Goal: Task Accomplishment & Management: Use online tool/utility

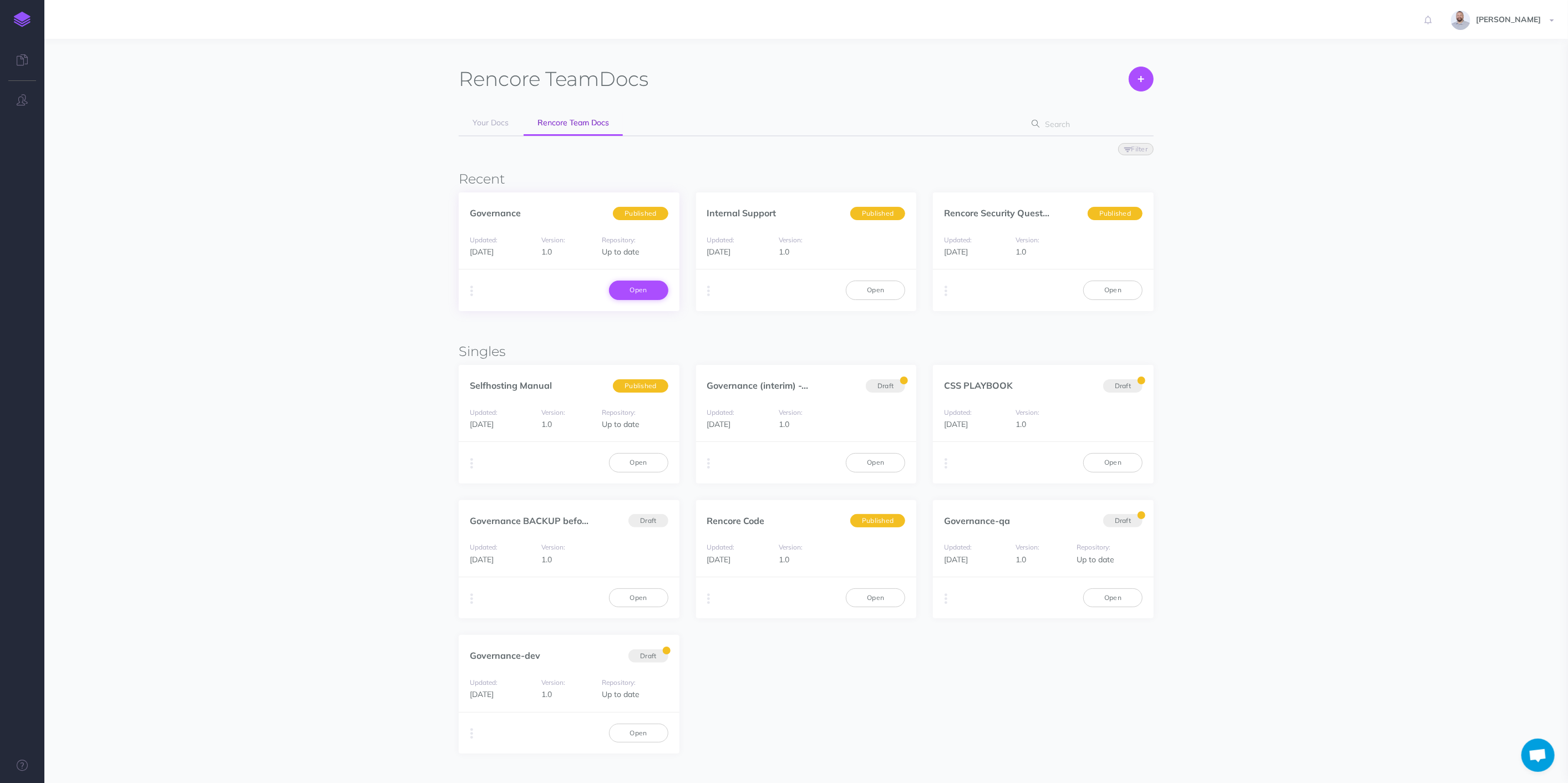
click at [647, 290] on link "Open" at bounding box center [638, 290] width 59 height 19
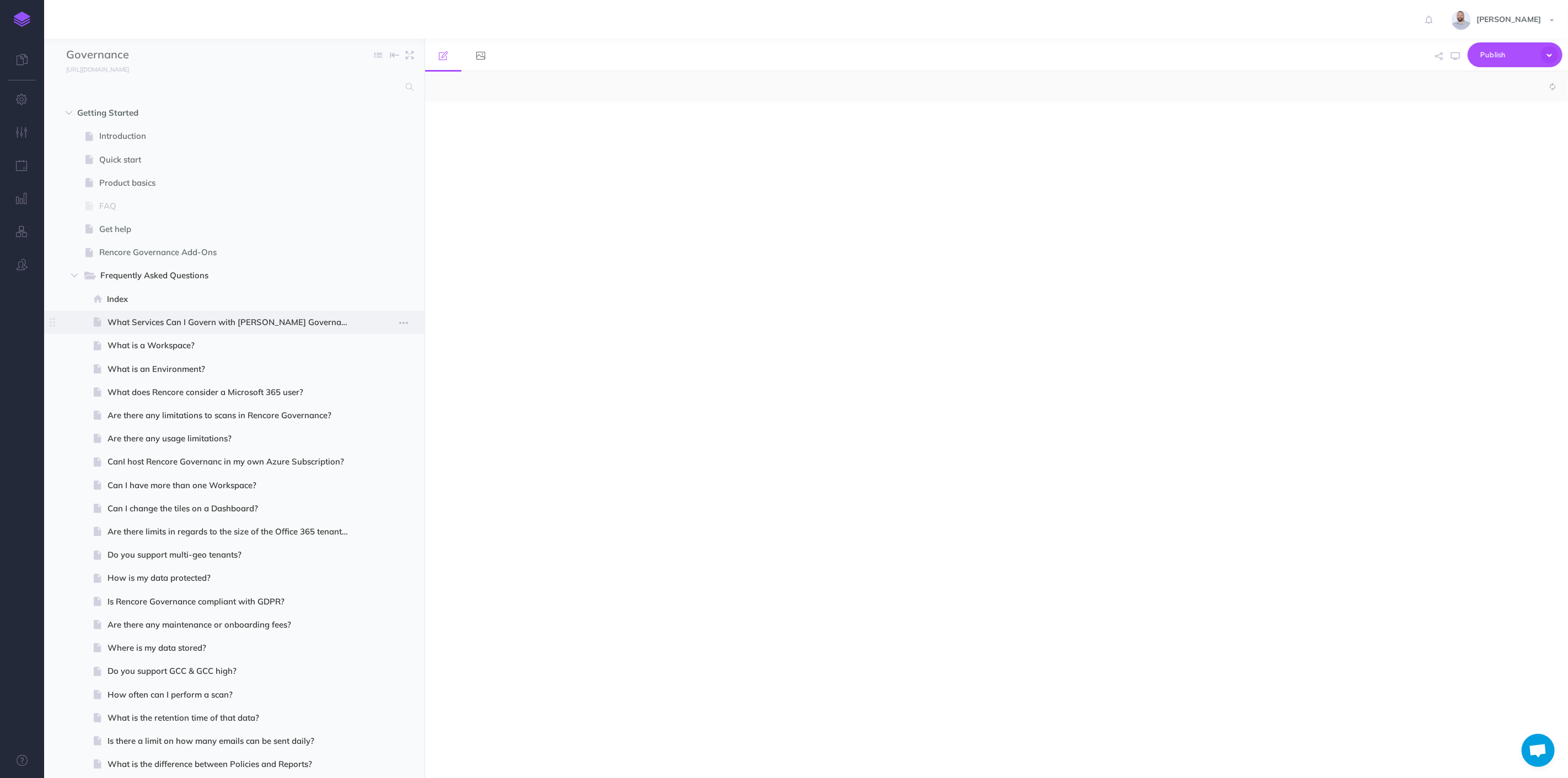
select select "null"
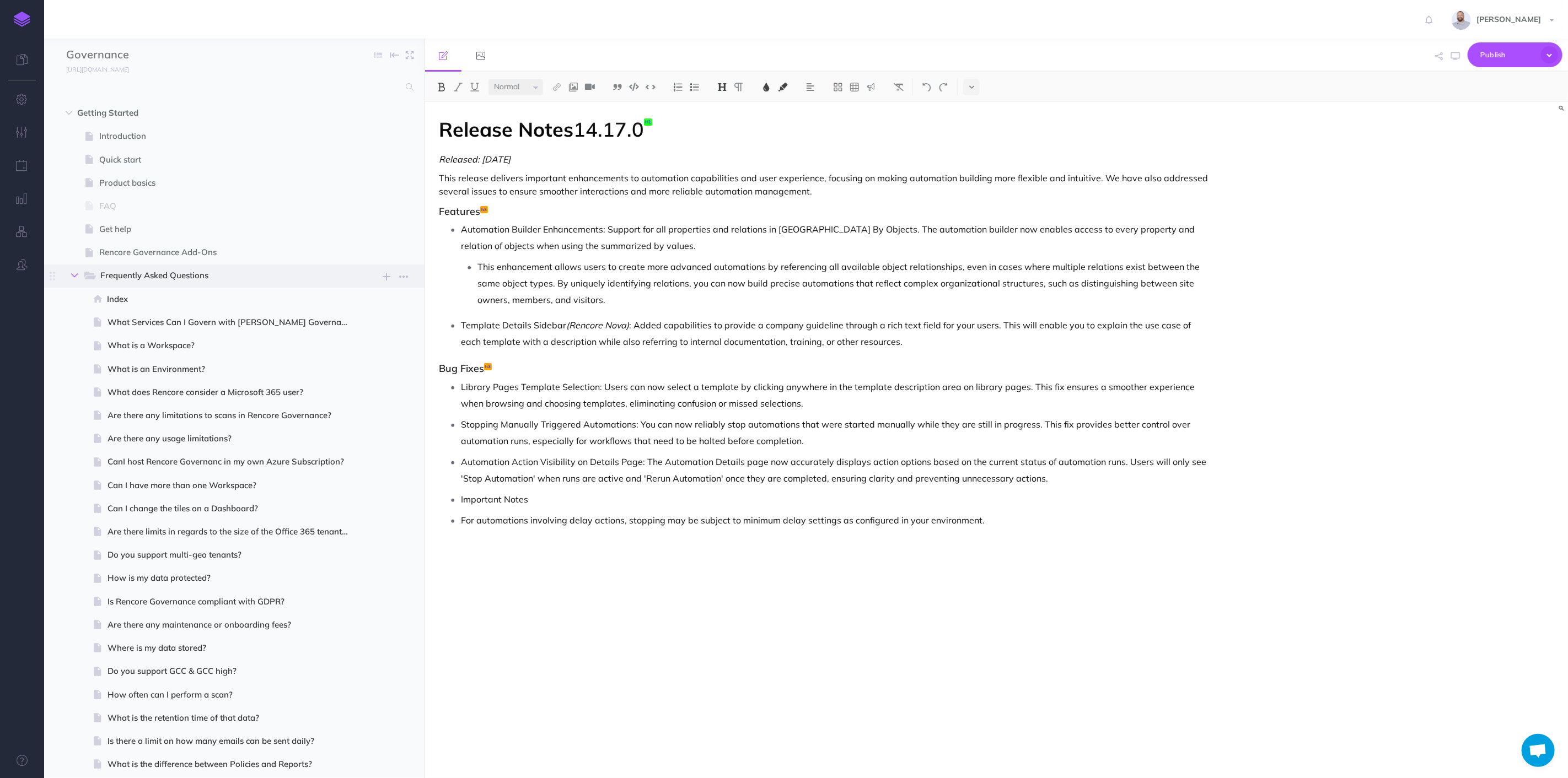
click at [75, 274] on icon "button" at bounding box center [74, 275] width 6 height 6
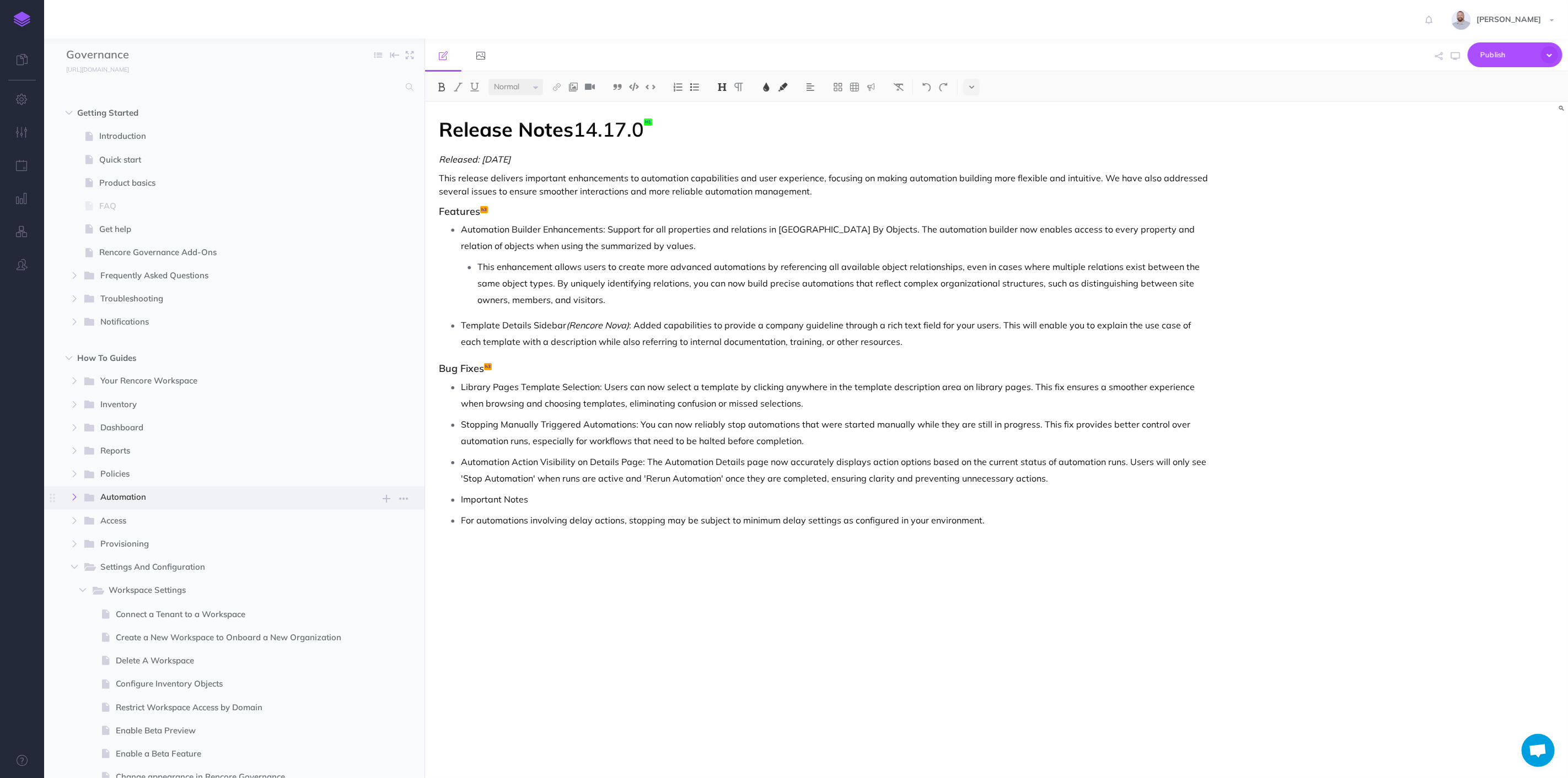
click at [71, 497] on icon "button" at bounding box center [74, 497] width 6 height 6
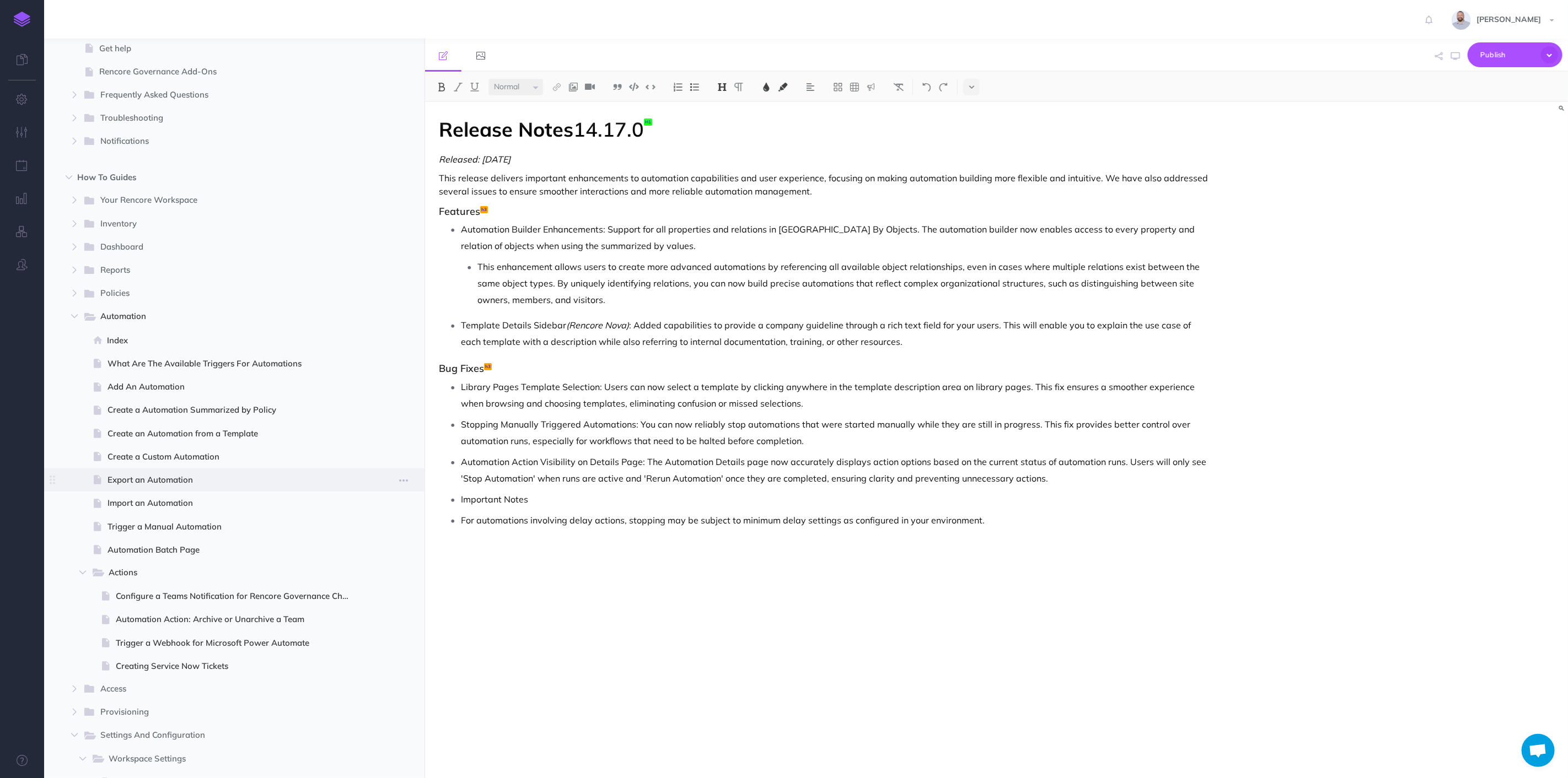
scroll to position [184, 0]
click at [223, 428] on span "Create an Automation from a Template" at bounding box center [232, 431] width 251 height 13
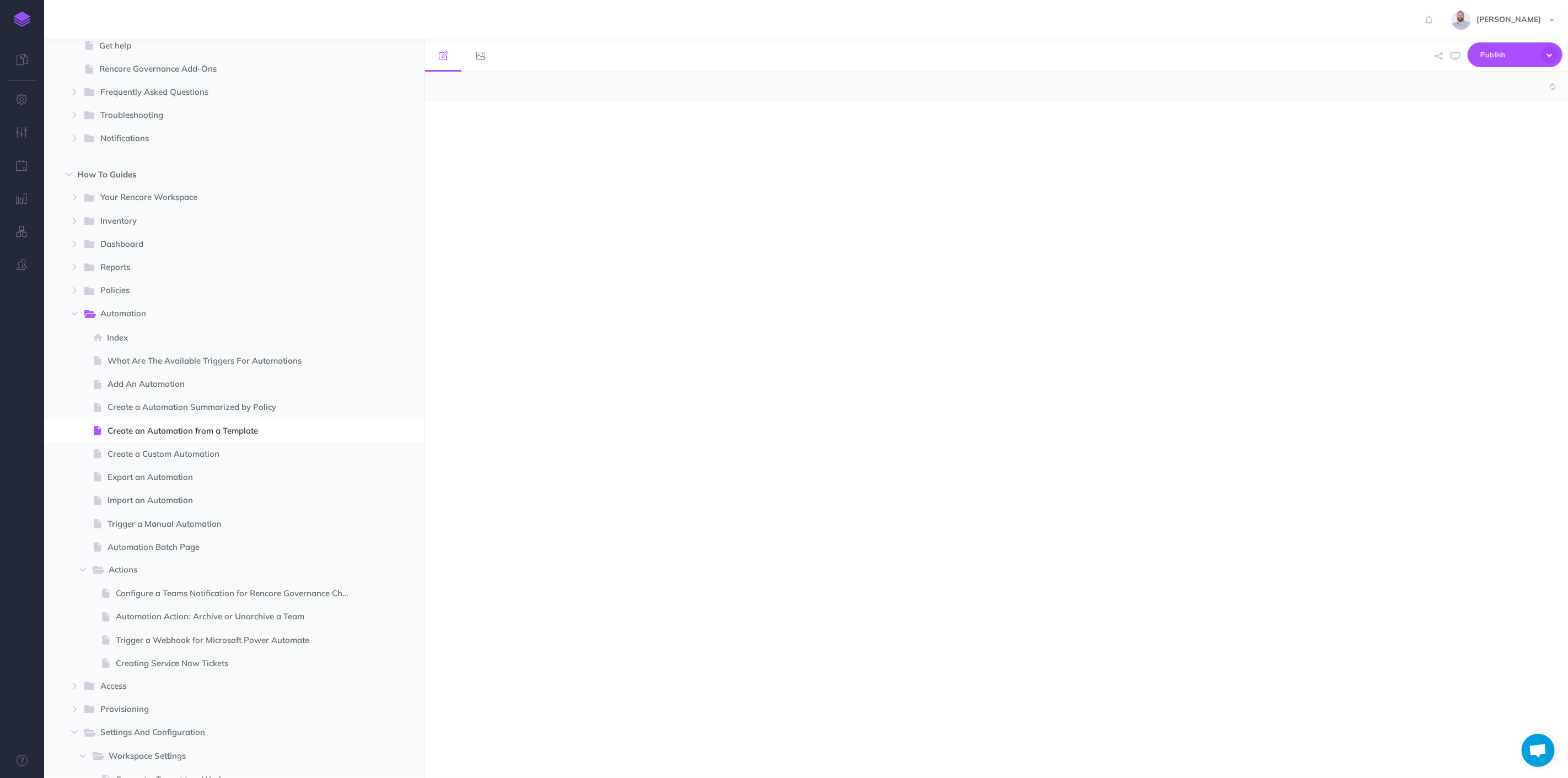
select select "null"
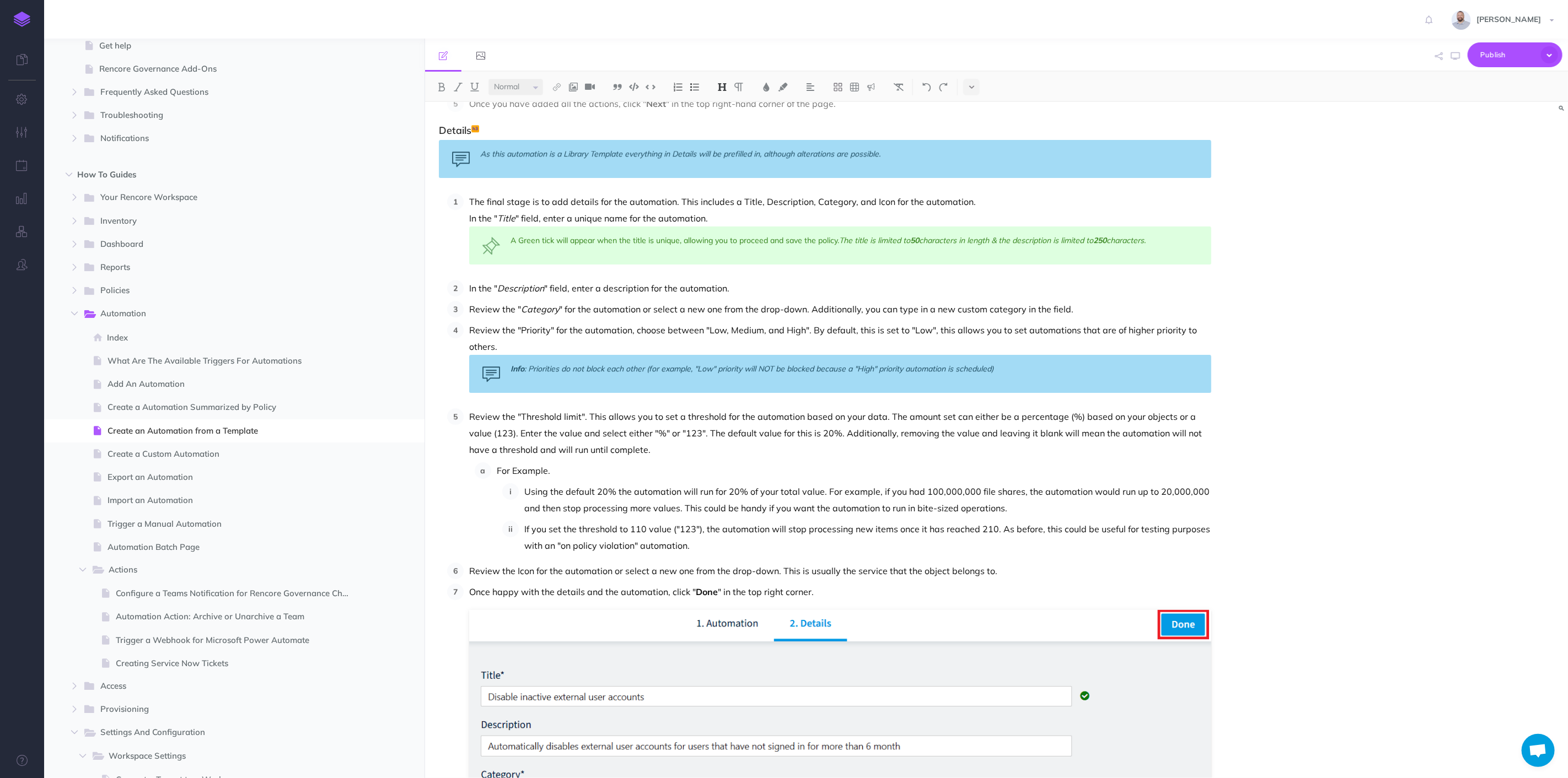
scroll to position [2878, 0]
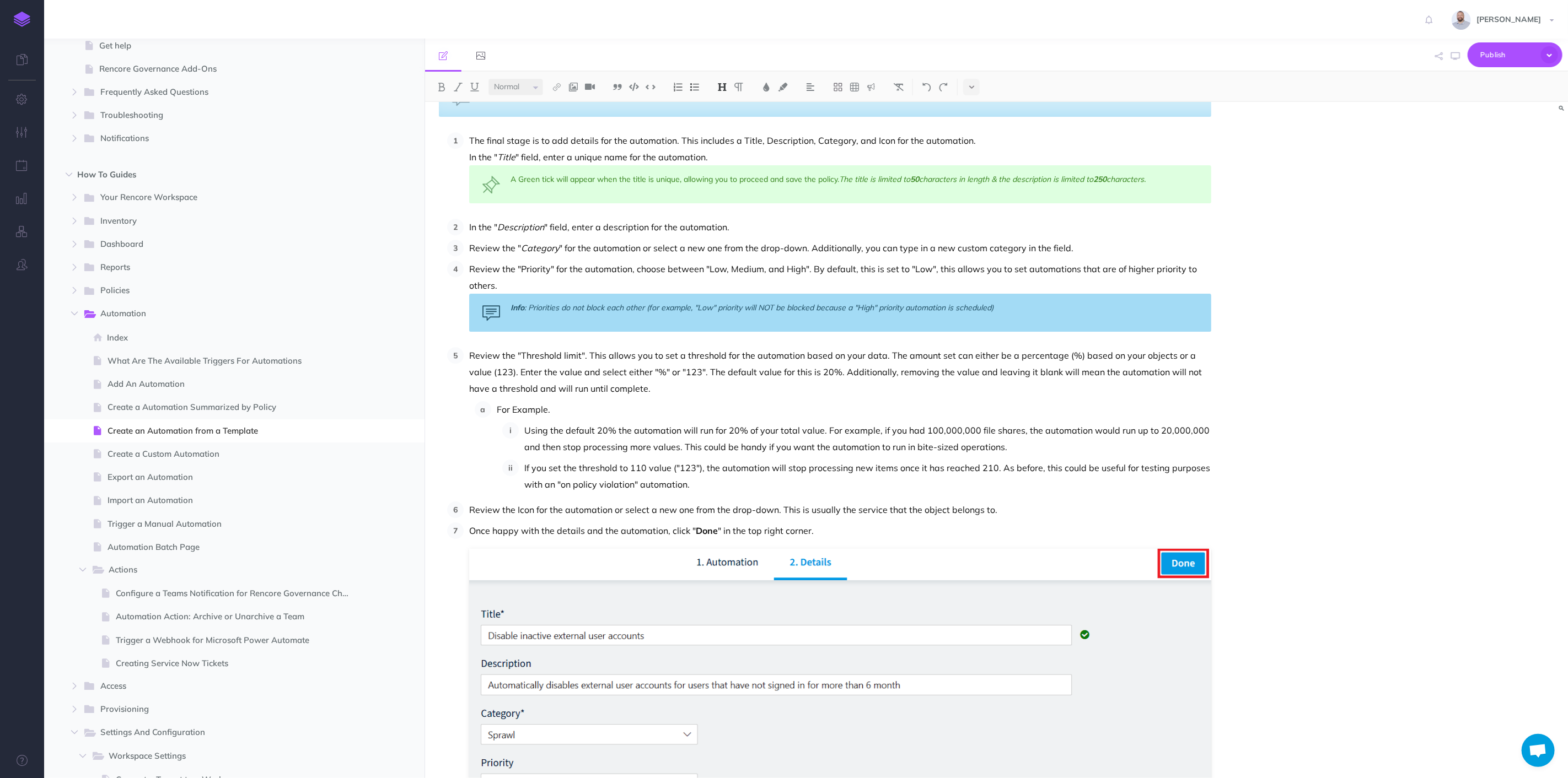
click at [982, 466] on p "If you set the threshold to 110 value ("123"), the automation will stop process…" at bounding box center [867, 476] width 687 height 33
click at [1494, 56] on span "Publish" at bounding box center [1508, 55] width 55 height 17
click at [231, 411] on span "Create a Automation Summarized by Policy" at bounding box center [232, 407] width 251 height 13
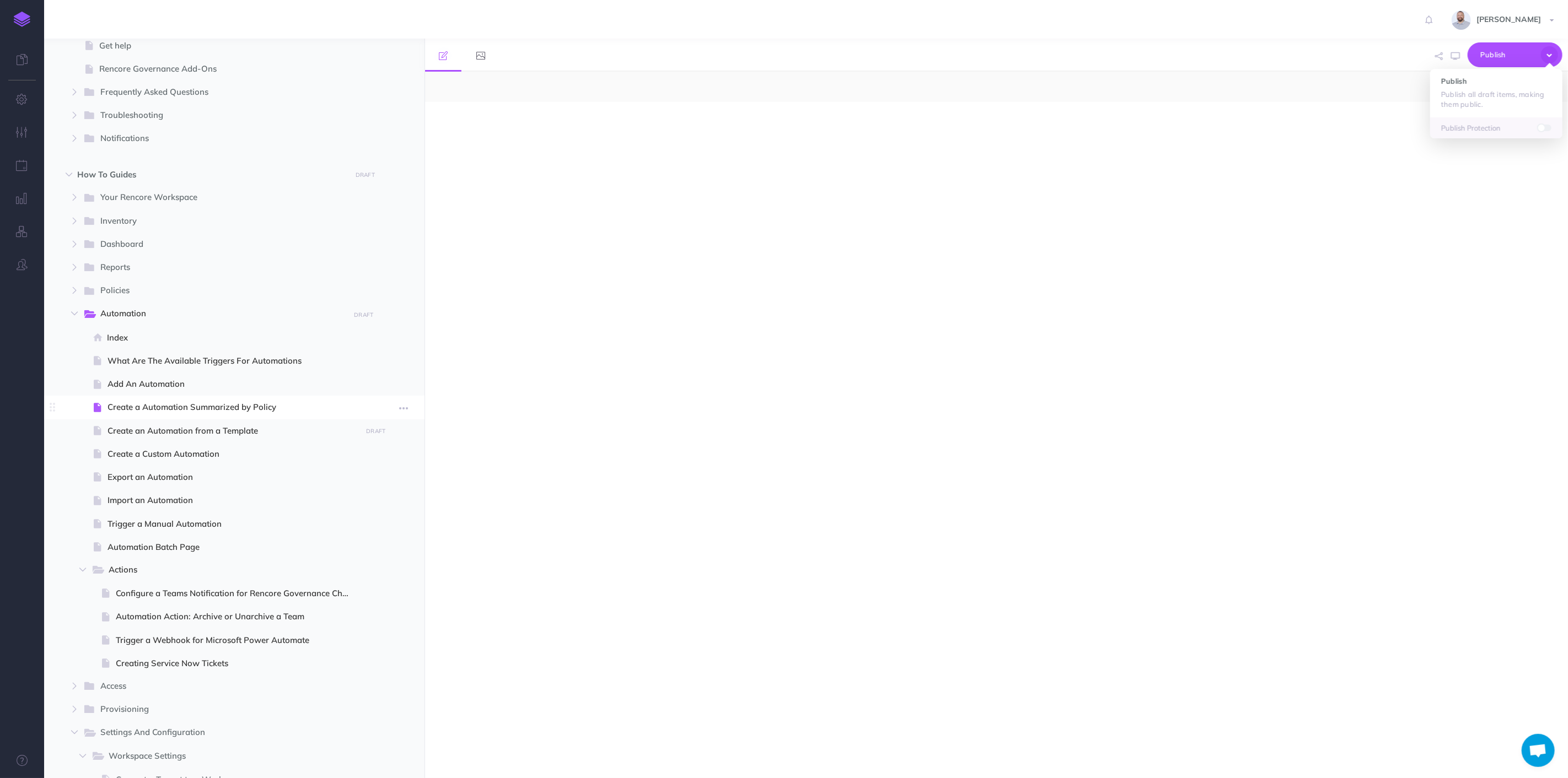
select select "null"
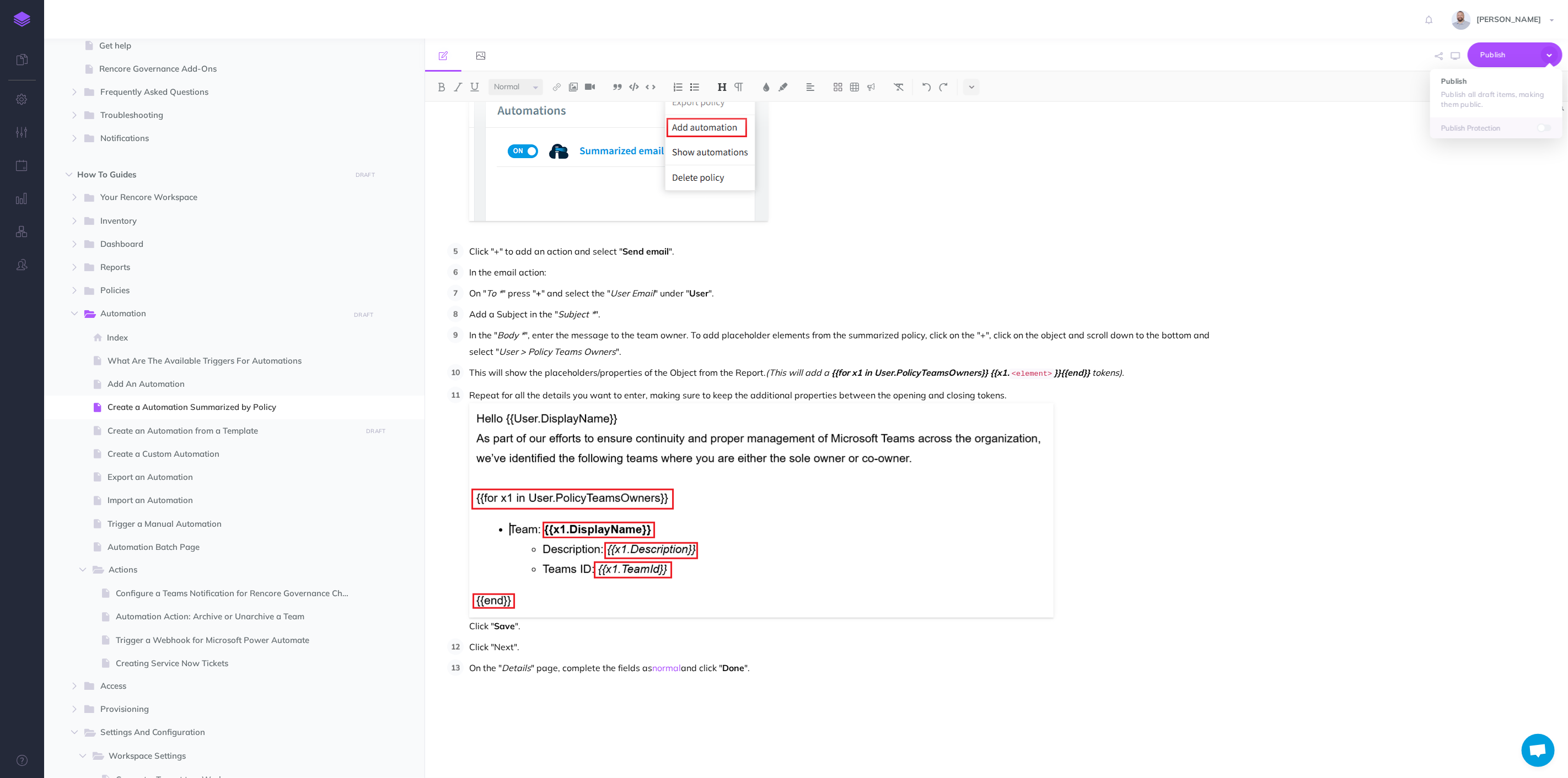
scroll to position [797, 0]
click at [216, 452] on span "Create a Custom Automation" at bounding box center [232, 454] width 251 height 13
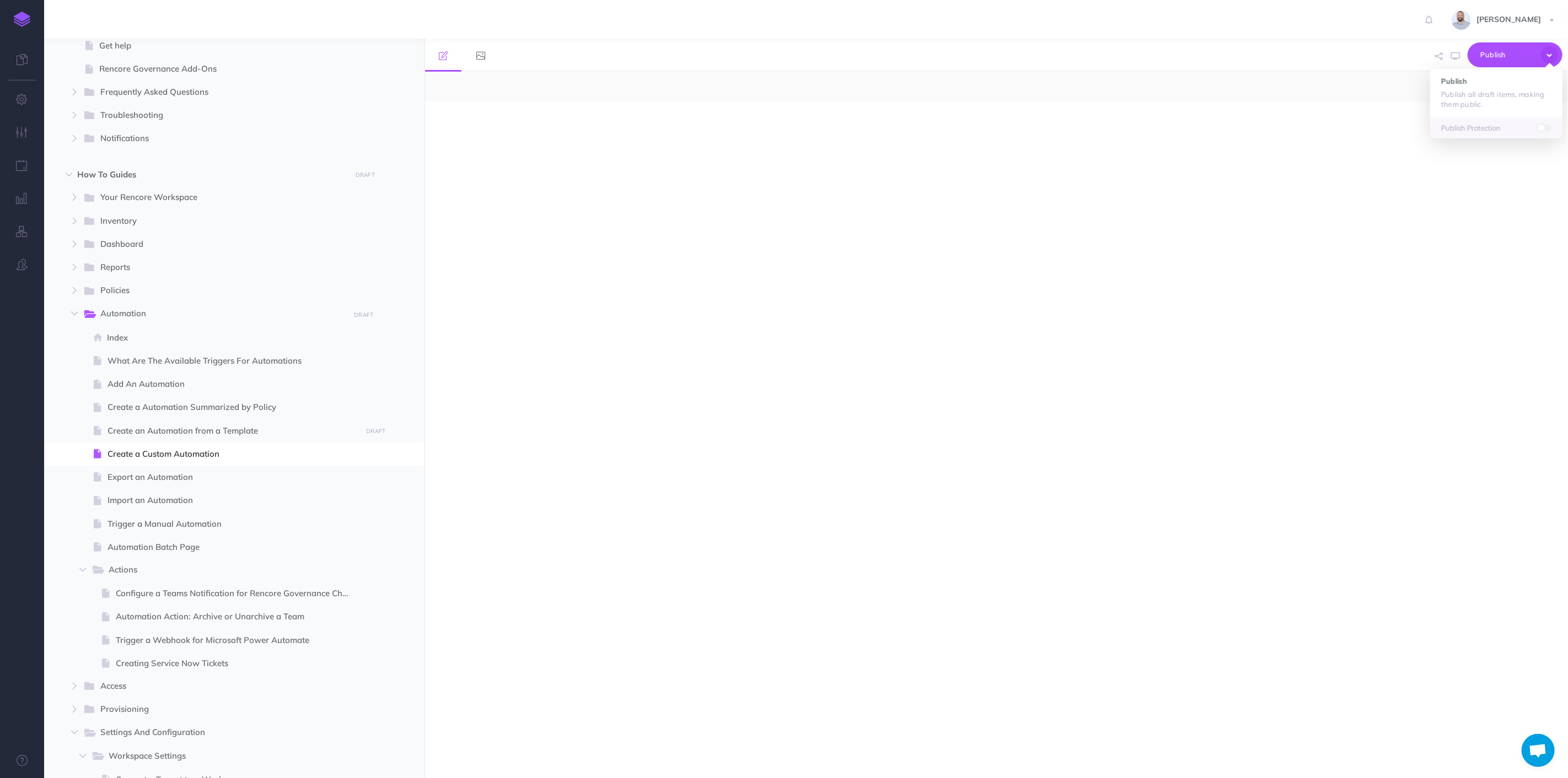
select select "null"
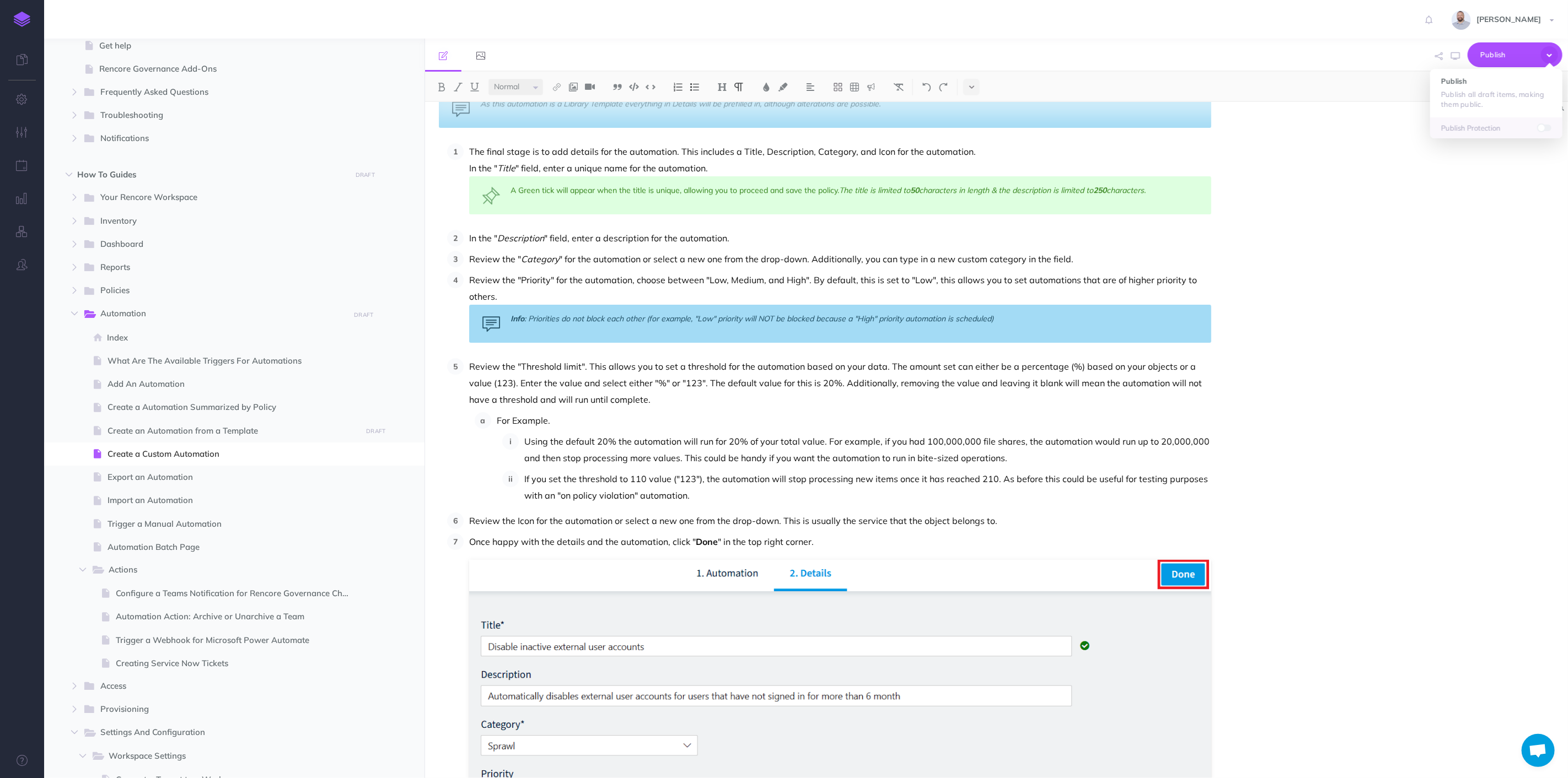
scroll to position [2755, 0]
click at [978, 476] on p "If you set the threshold to 110 value ("123"), the automation will stop process…" at bounding box center [867, 487] width 687 height 33
click at [1502, 46] on span "Publish" at bounding box center [1508, 55] width 55 height 17
click at [1479, 88] on button "Publish Publish all draft items, making them public." at bounding box center [1495, 93] width 132 height 48
